Goal: Task Accomplishment & Management: Manage account settings

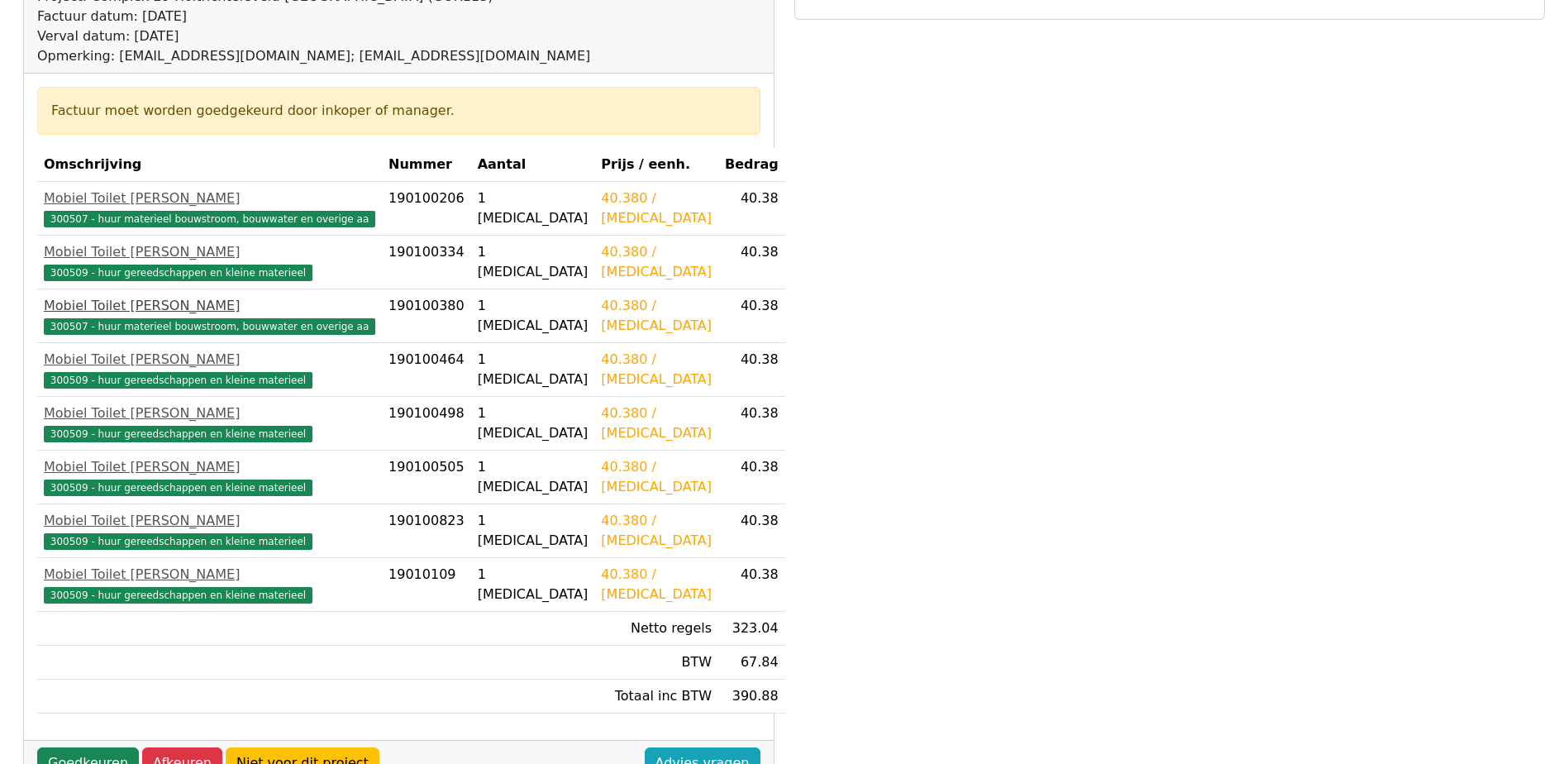
scroll to position [330, 0]
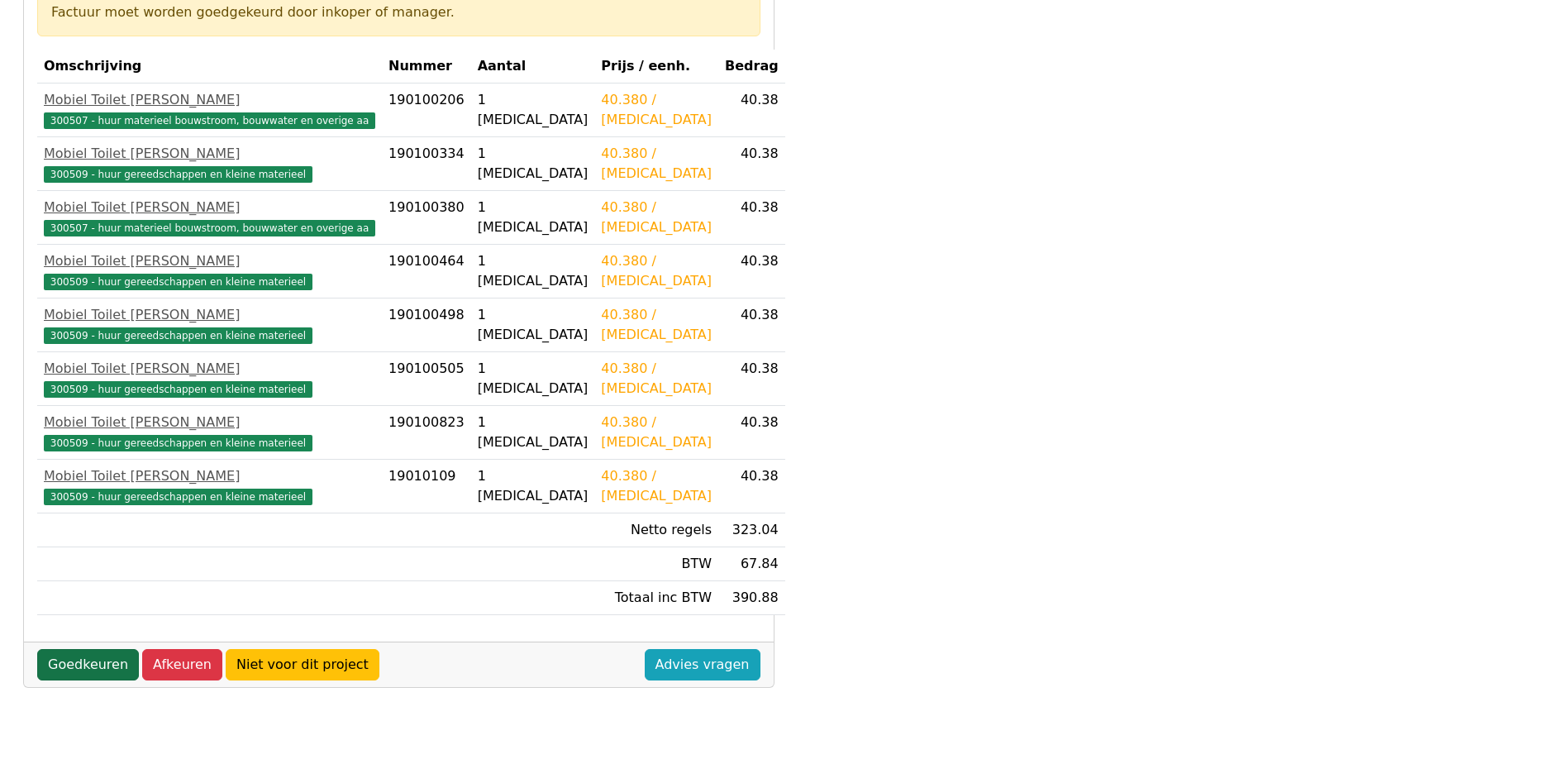
click at [63, 659] on link "Goedkeuren" at bounding box center [87, 664] width 101 height 31
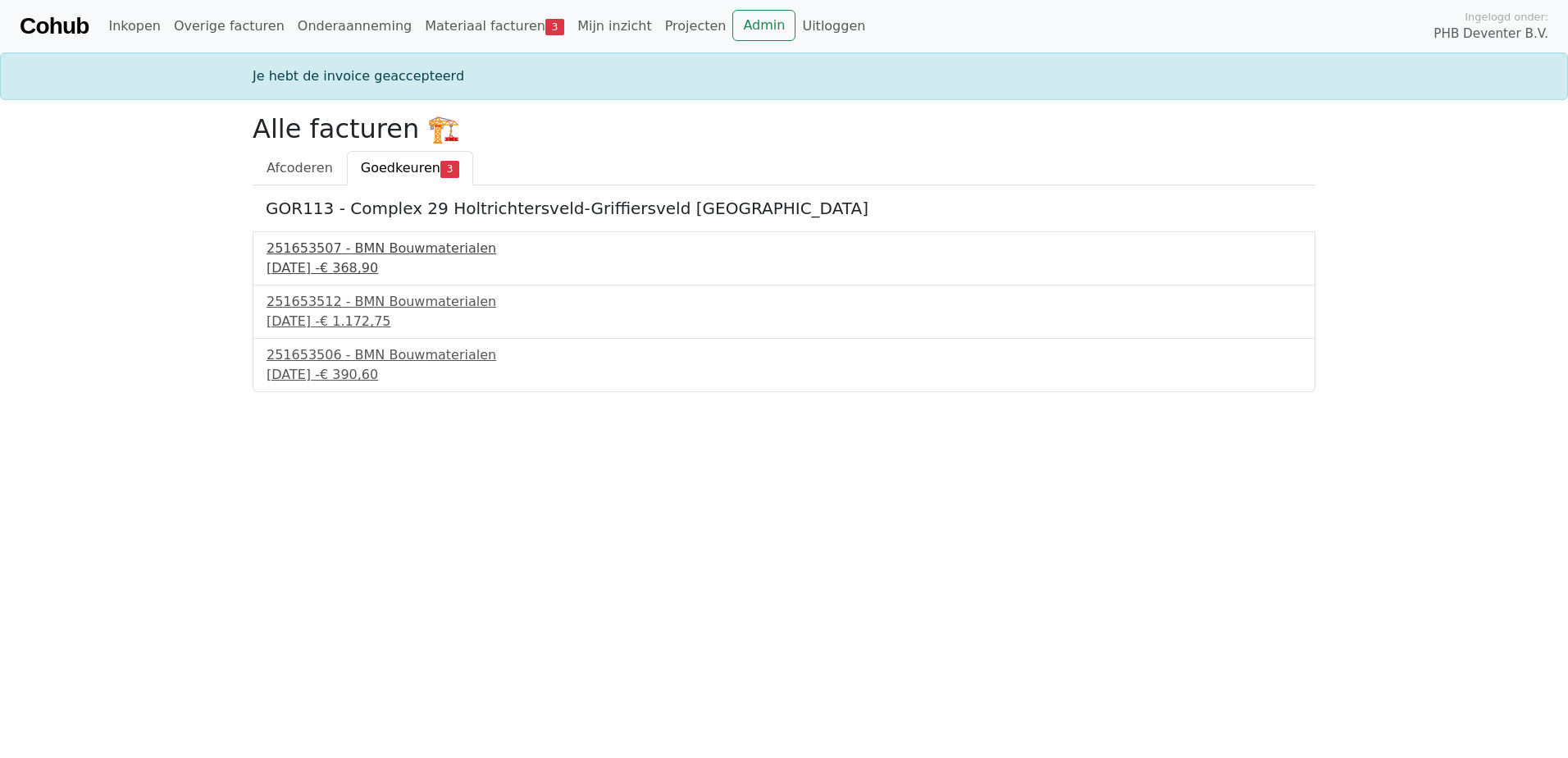
click at [316, 264] on div "22 september 2025 - € 368,90" at bounding box center [784, 269] width 1035 height 20
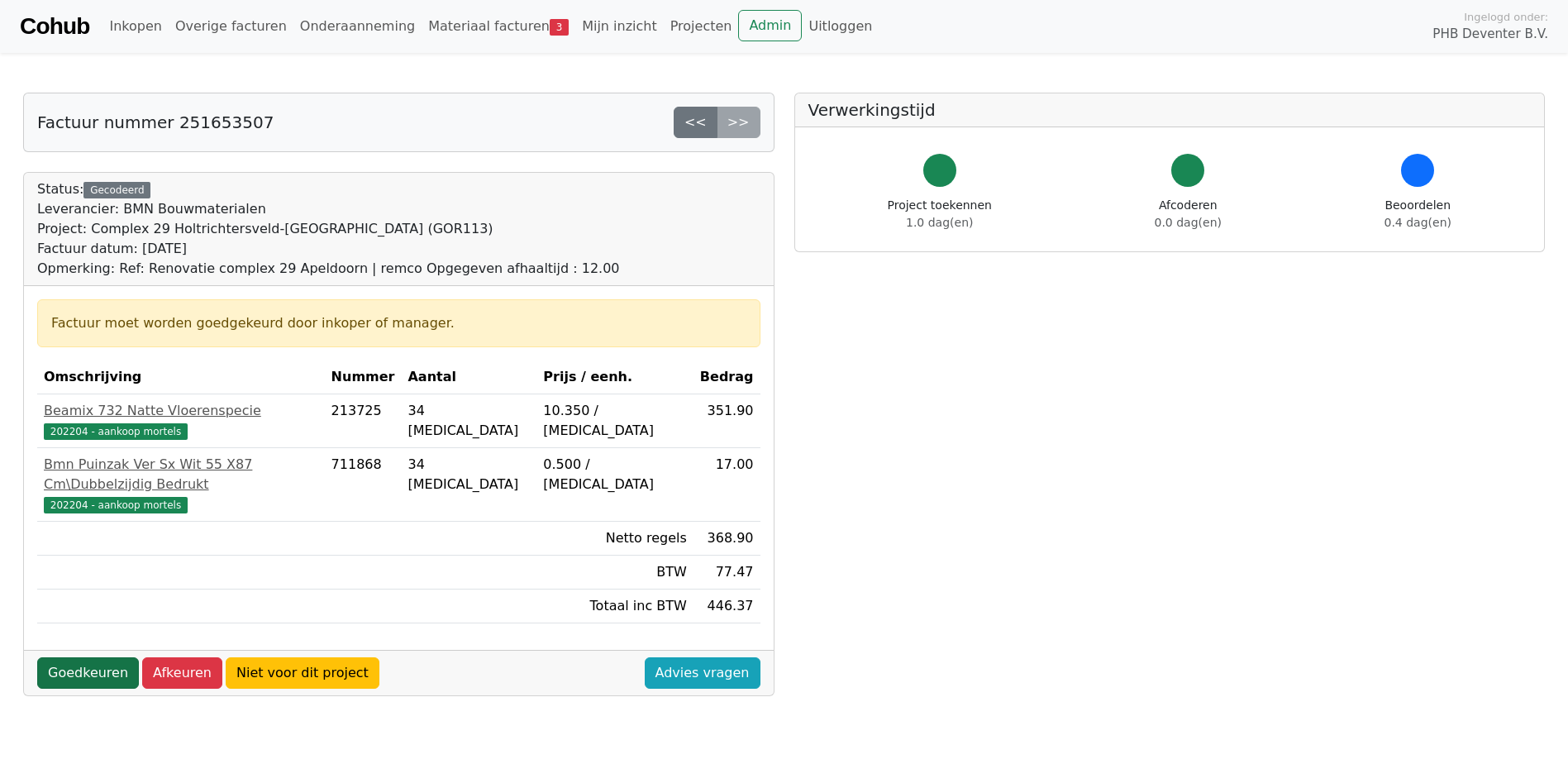
click at [66, 657] on link "Goedkeuren" at bounding box center [87, 673] width 101 height 31
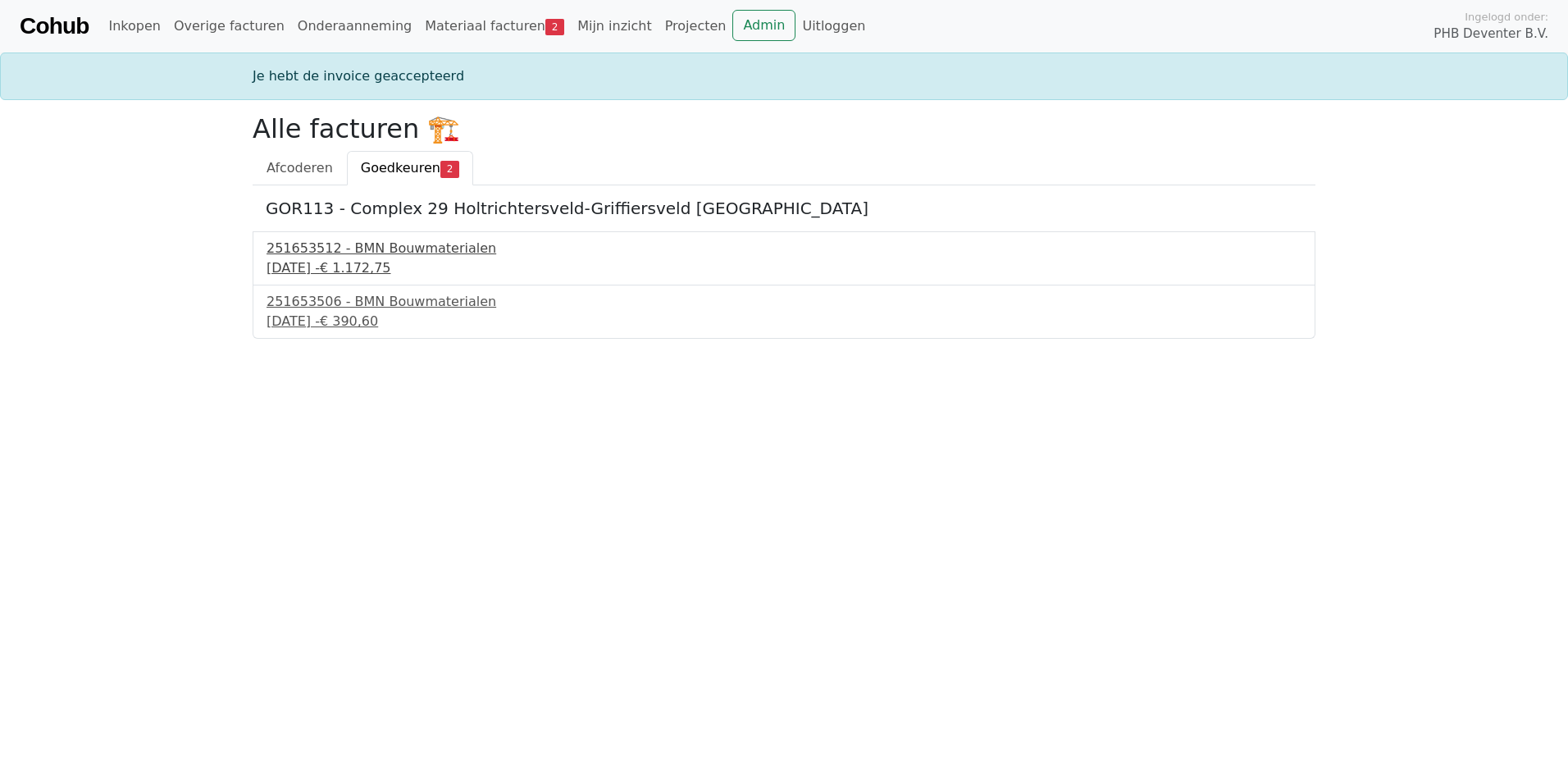
click at [295, 270] on div "22 september 2025 - € 1.172,75" at bounding box center [784, 269] width 1035 height 20
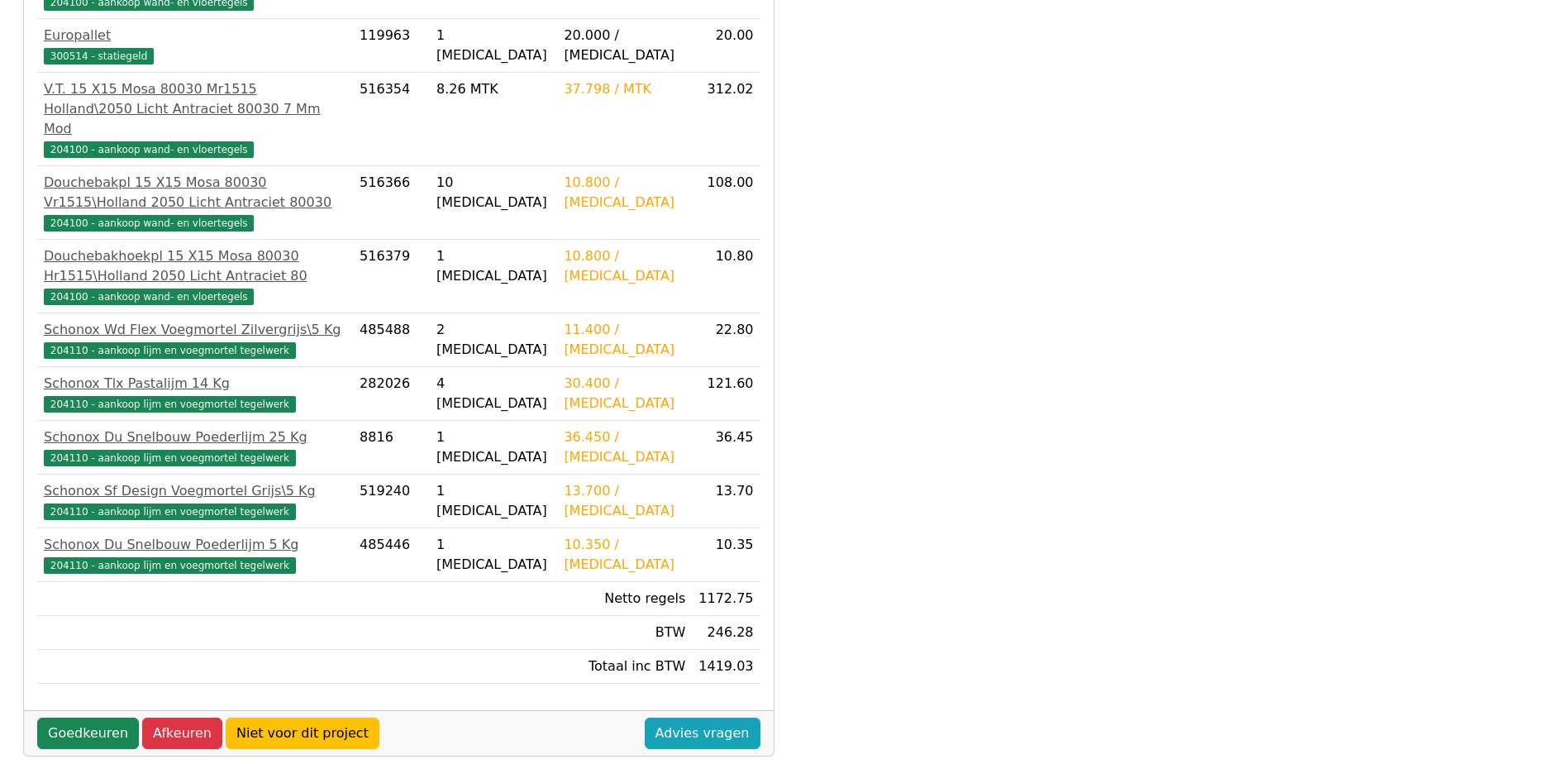
scroll to position [554, 0]
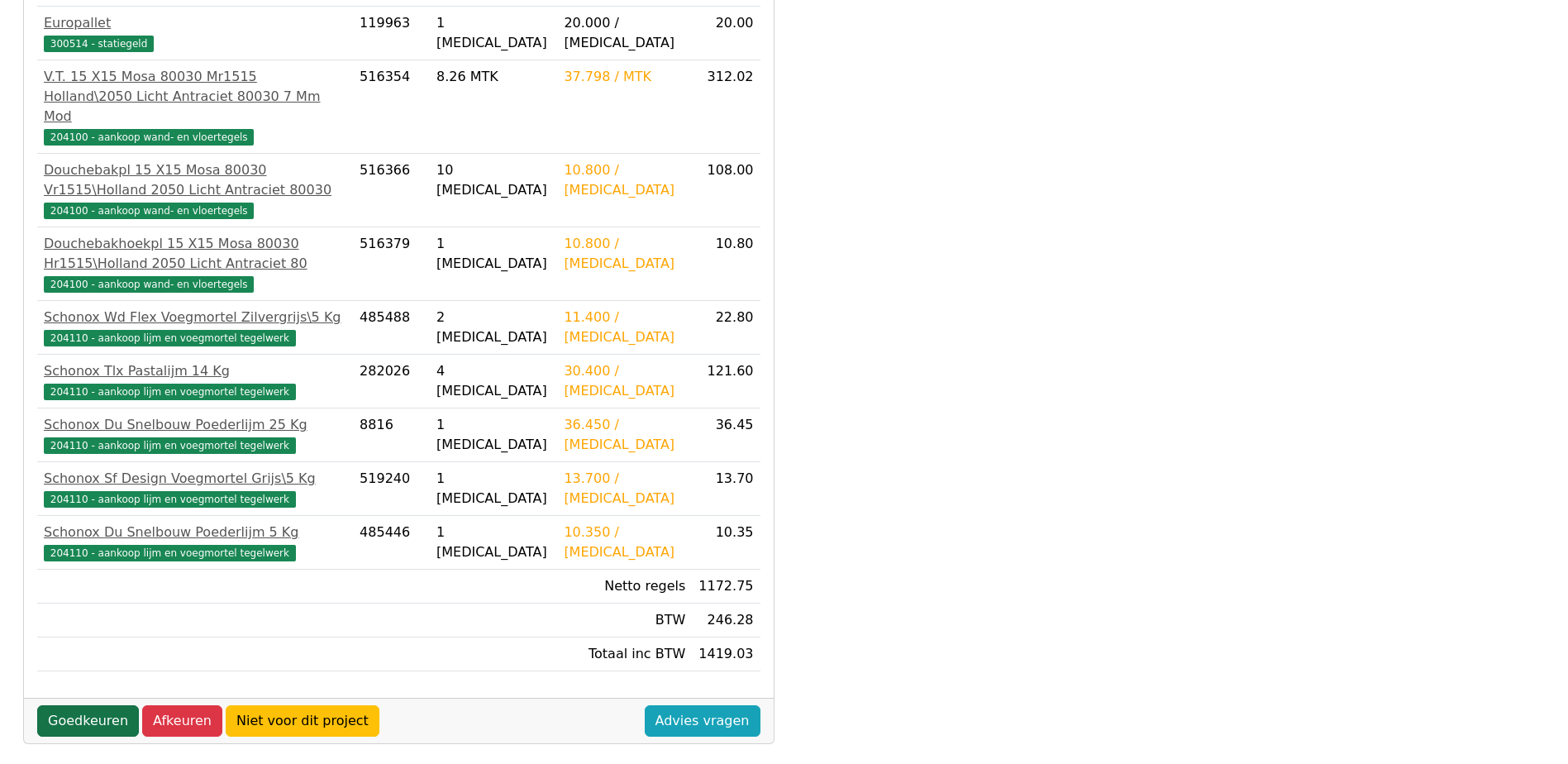
click at [63, 705] on link "Goedkeuren" at bounding box center [87, 720] width 101 height 31
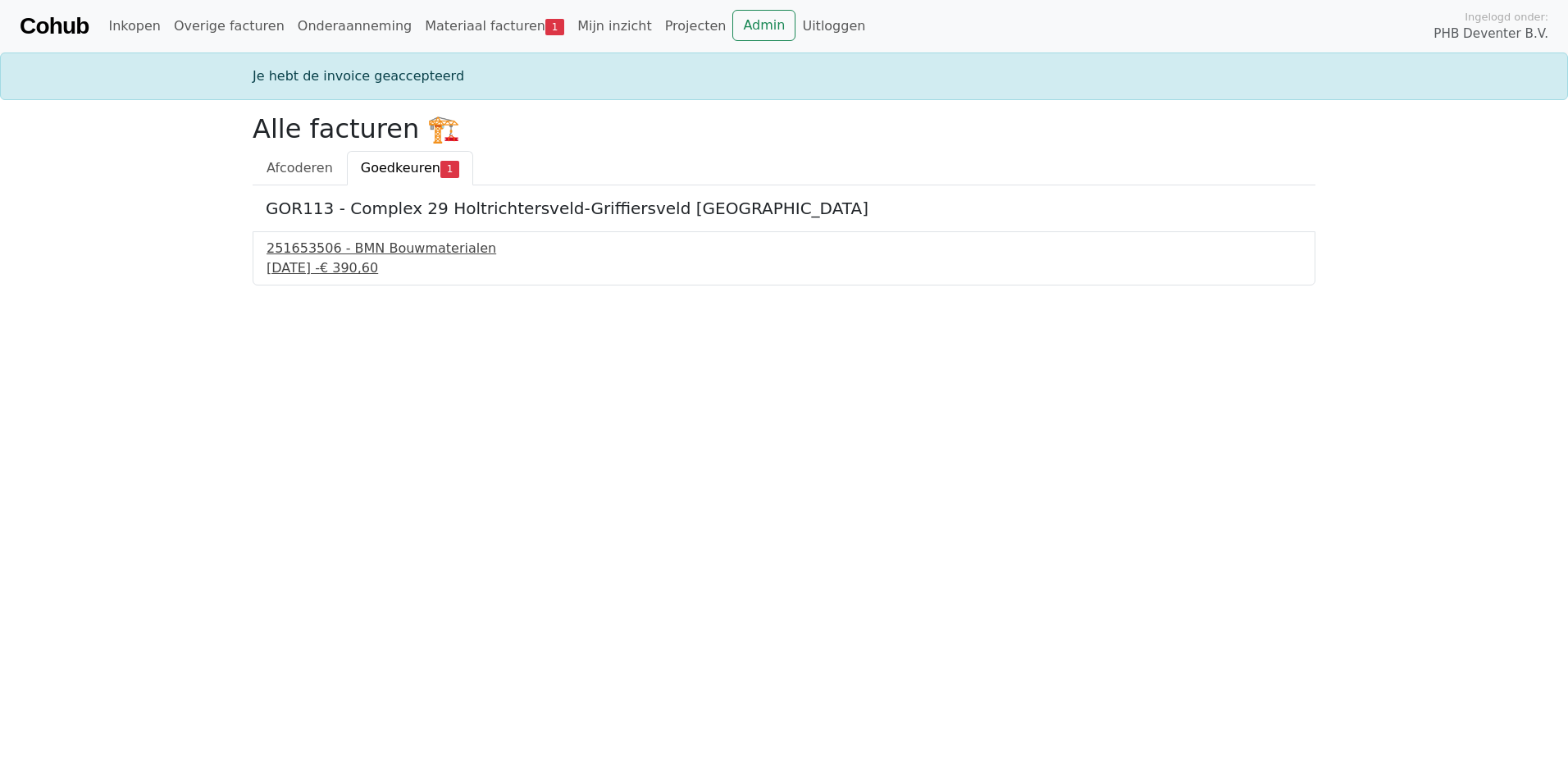
click at [305, 267] on div "[DATE] - € 390,60" at bounding box center [784, 269] width 1035 height 20
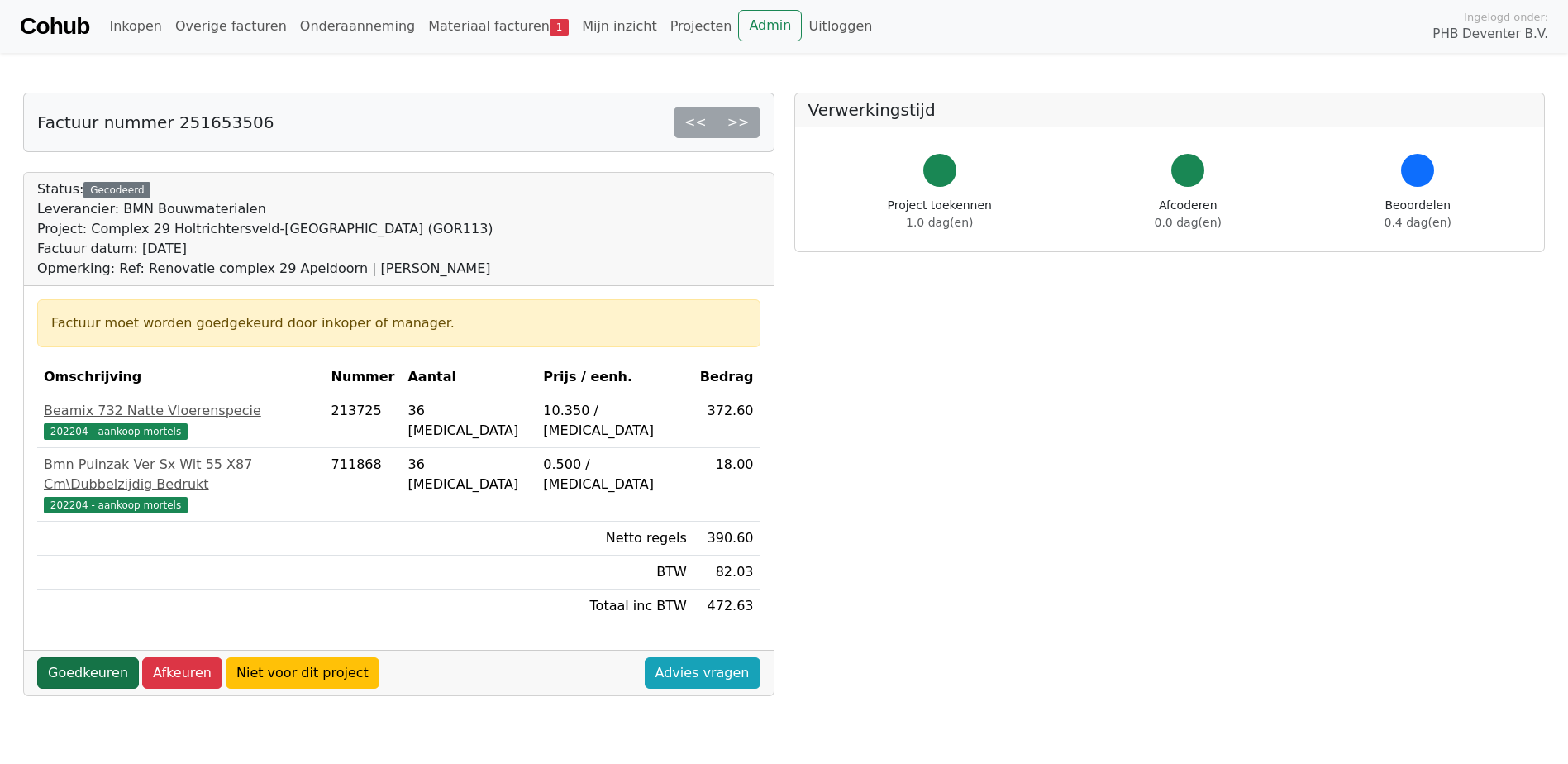
click at [73, 657] on link "Goedkeuren" at bounding box center [87, 673] width 101 height 31
